Goal: Task Accomplishment & Management: Use online tool/utility

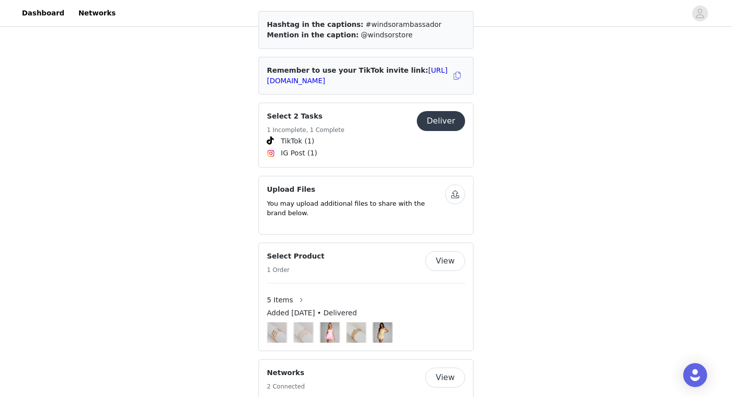
scroll to position [438, 0]
click at [307, 135] on span "TikTok (1)" at bounding box center [297, 140] width 33 height 10
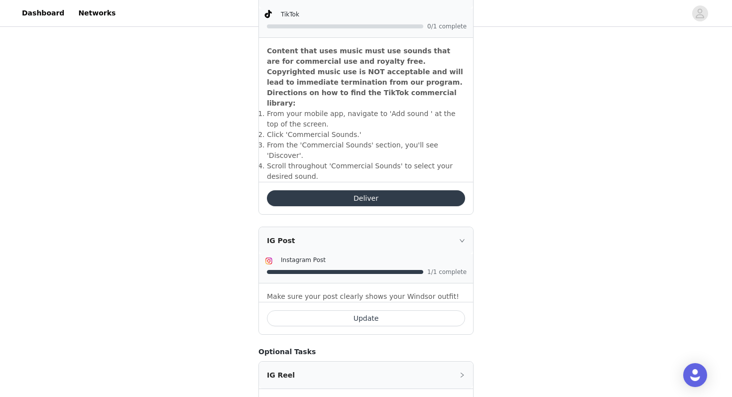
scroll to position [364, 0]
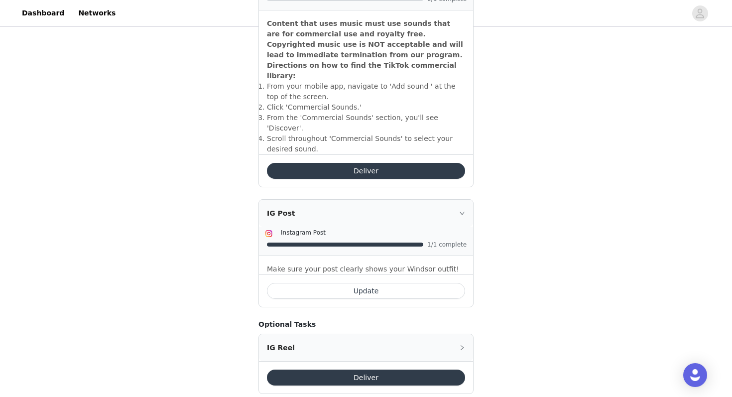
click at [401, 264] on p "Make sure your post clearly shows your Windsor outfit!" at bounding box center [366, 269] width 198 height 10
click at [401, 163] on div "Deliver" at bounding box center [366, 170] width 214 height 32
click at [401, 163] on button "Deliver" at bounding box center [366, 171] width 198 height 16
